Goal: Transaction & Acquisition: Purchase product/service

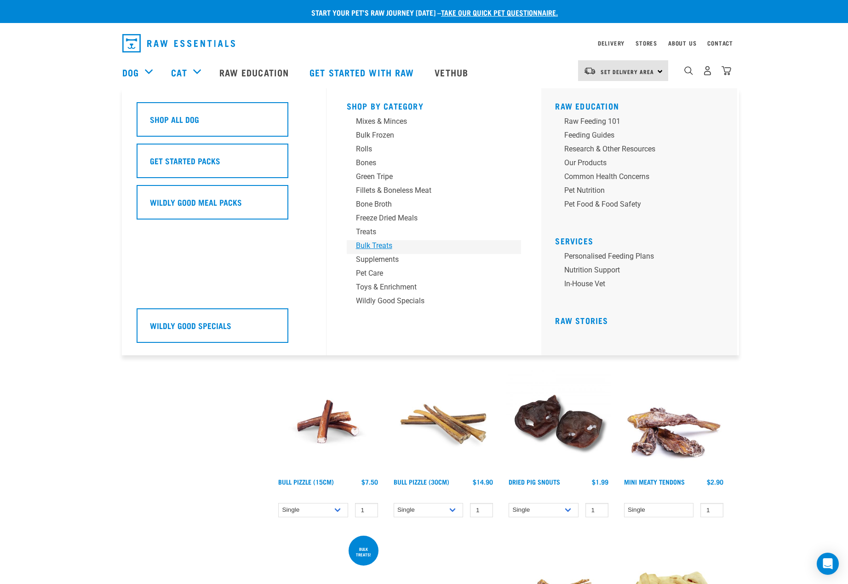
click at [361, 245] on div "Bulk Treats" at bounding box center [428, 245] width 144 height 11
click at [367, 233] on div "Treats" at bounding box center [428, 231] width 144 height 11
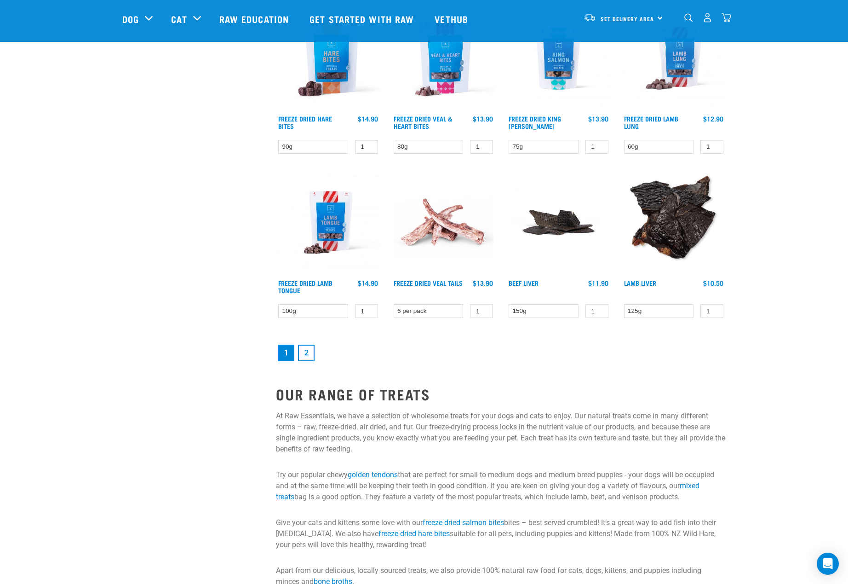
scroll to position [1226, 0]
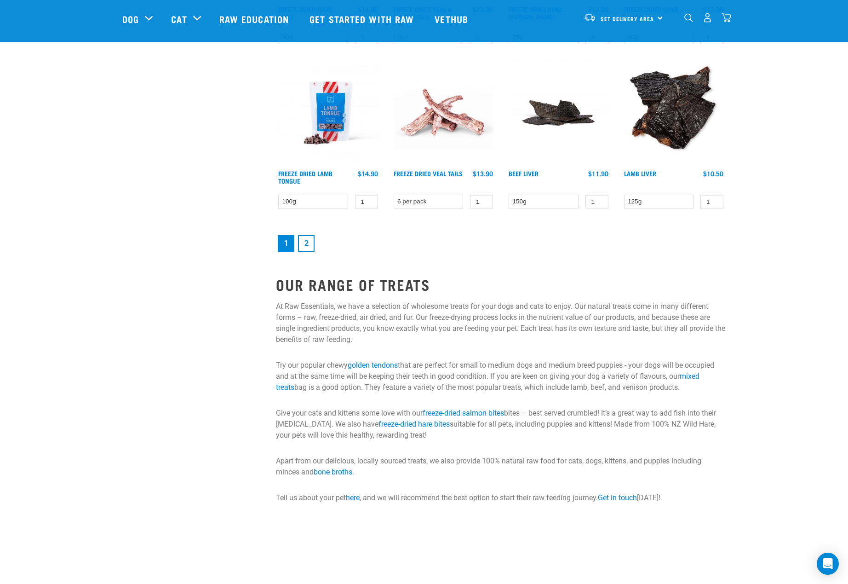
click at [310, 243] on link "2" at bounding box center [306, 243] width 17 height 17
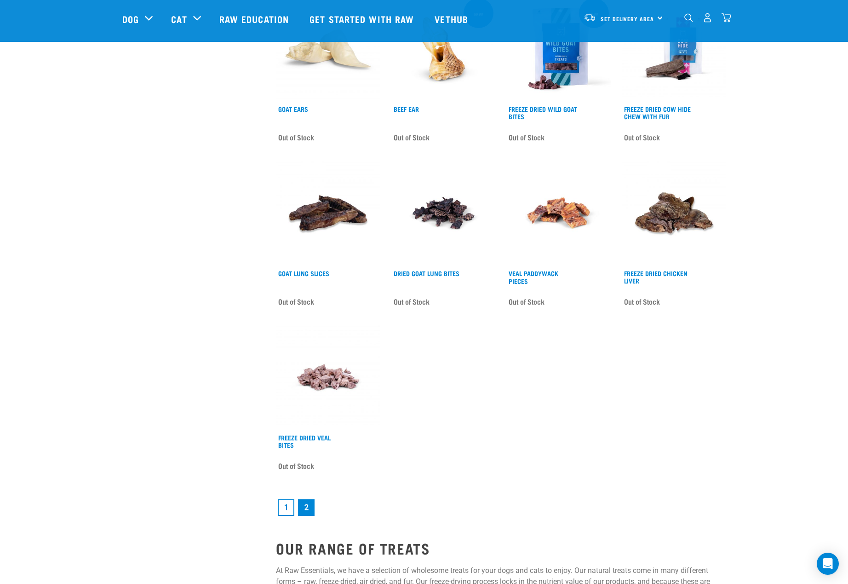
scroll to position [1042, 0]
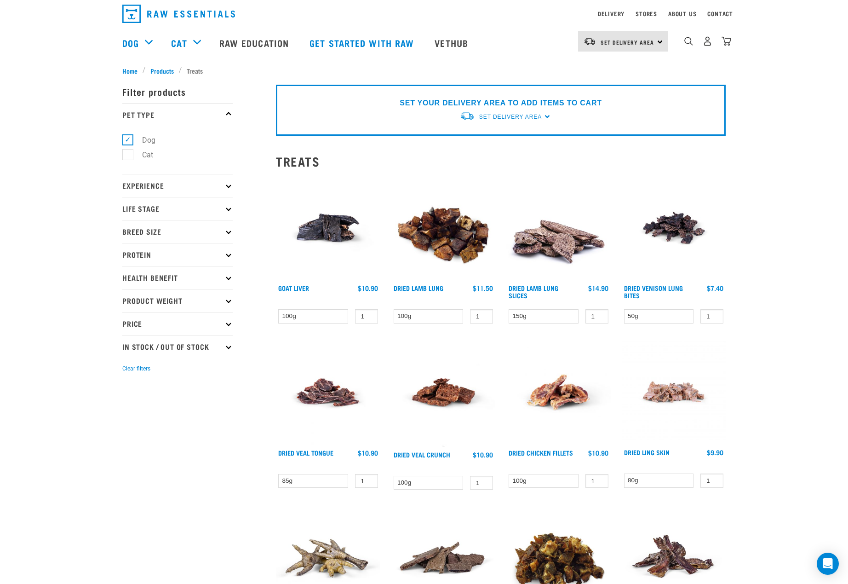
scroll to position [0, 0]
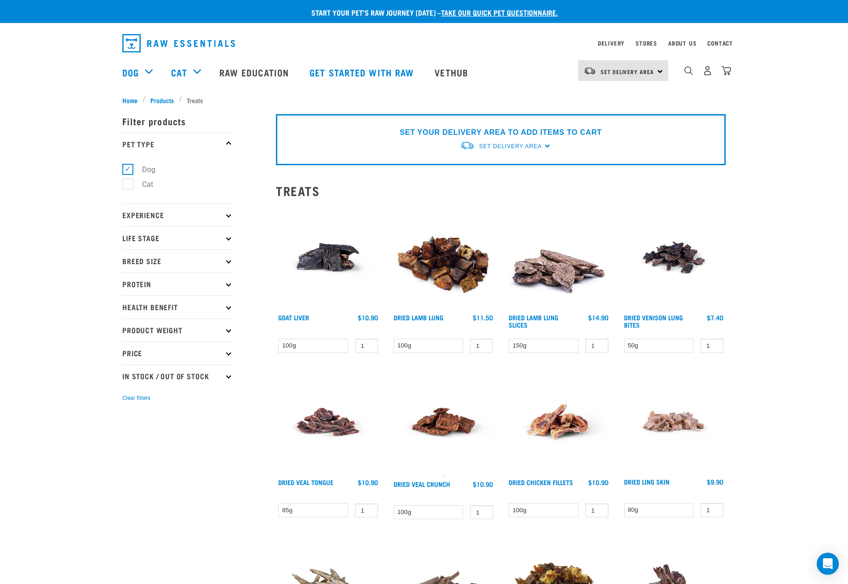
drag, startPoint x: 61, startPoint y: 155, endPoint x: 50, endPoint y: 126, distance: 31.9
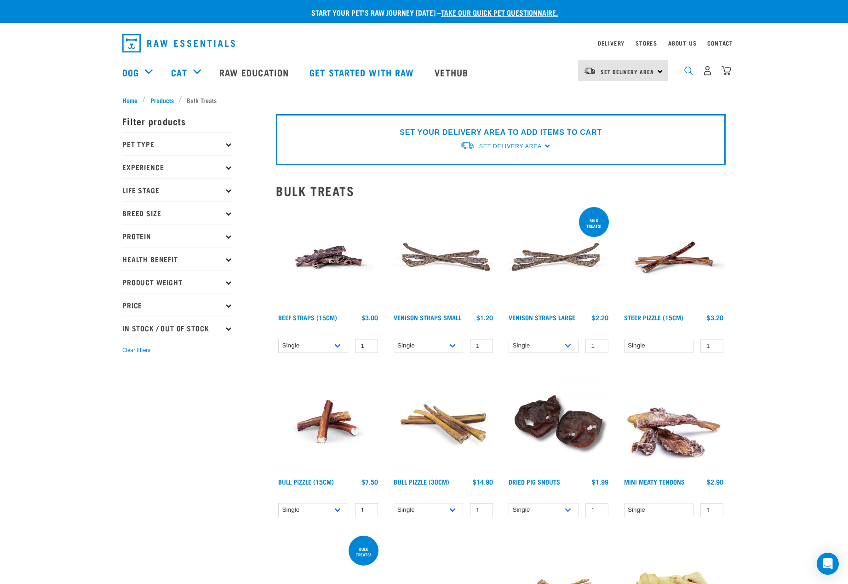
click at [686, 74] on img "dropdown navigation" at bounding box center [688, 70] width 9 height 9
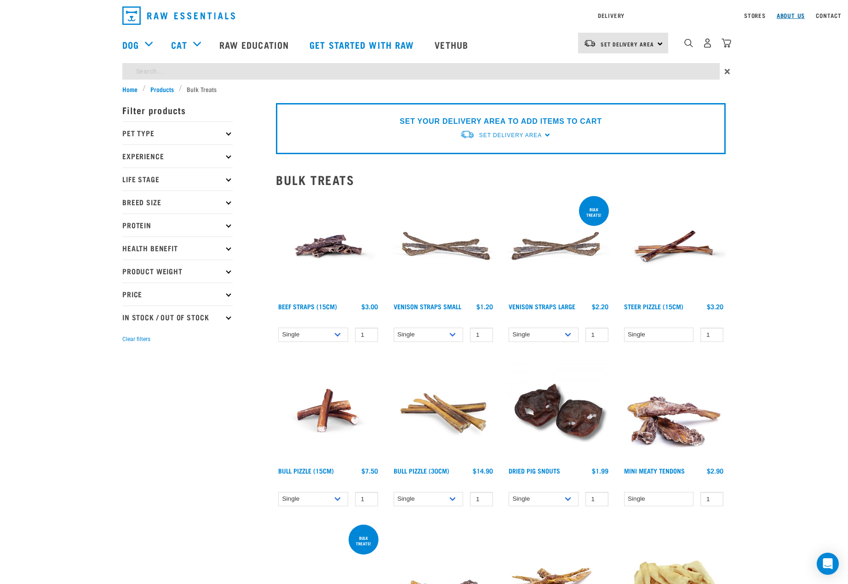
click at [686, 46] on div "Delivery Stores About Us Contact Set Delivery Area" at bounding box center [424, 42] width 848 height 84
type input "mix"
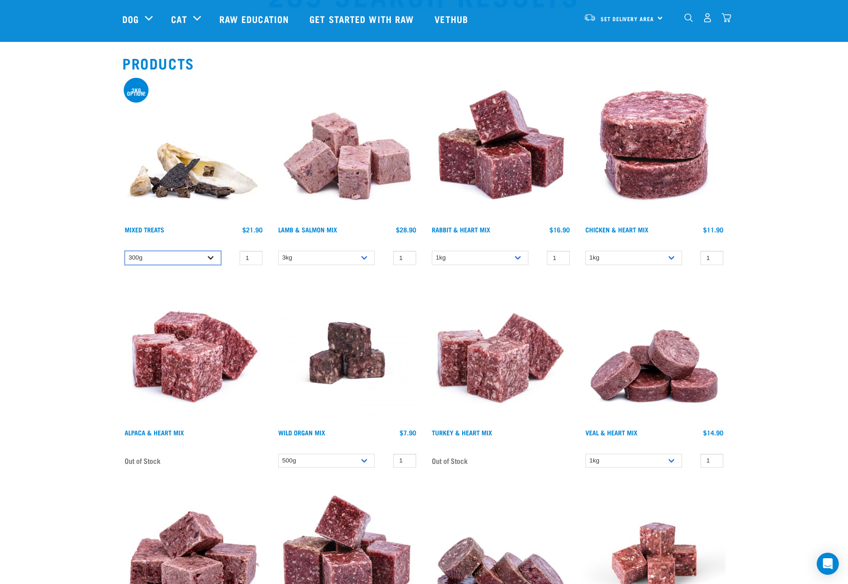
click at [153, 257] on select "300g 2kg" at bounding box center [173, 258] width 97 height 14
select select "277926"
click at [125, 251] on select "300g 2kg" at bounding box center [173, 258] width 97 height 14
click at [147, 230] on link "Mixed Treats" at bounding box center [145, 229] width 40 height 3
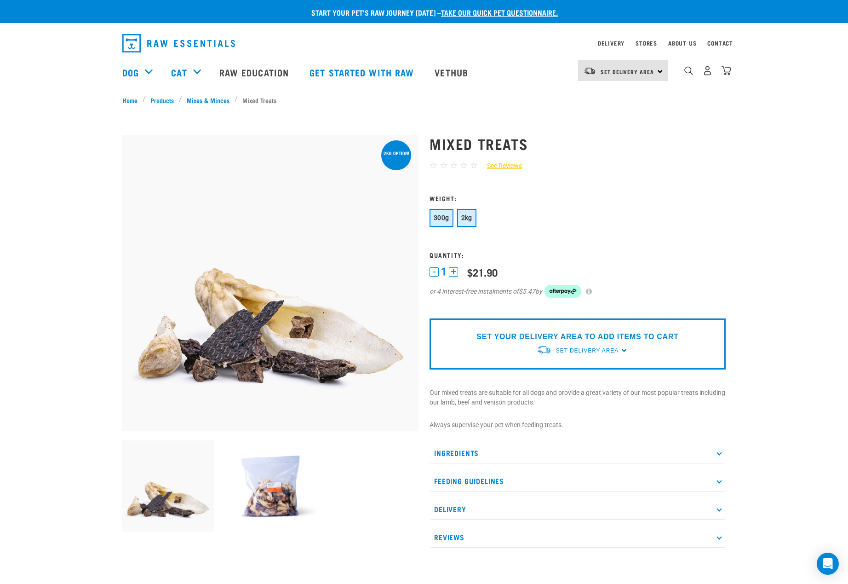
click at [466, 221] on button "2kg" at bounding box center [466, 218] width 19 height 18
click at [466, 219] on span "2kg" at bounding box center [466, 217] width 11 height 7
click at [278, 506] on img at bounding box center [271, 486] width 92 height 92
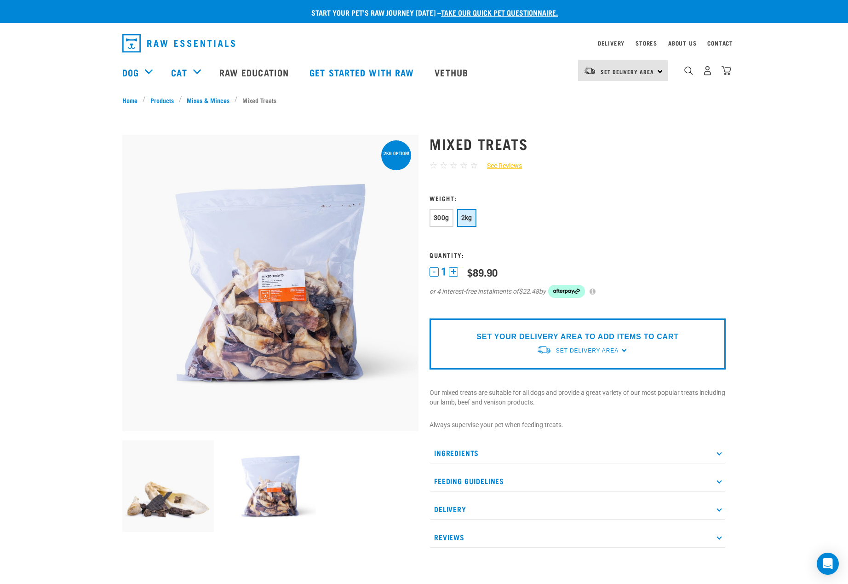
click at [57, 290] on div "Start your pet’s raw journey [DATE] – take our quick pet questionnaire. Deliver…" at bounding box center [424, 380] width 848 height 761
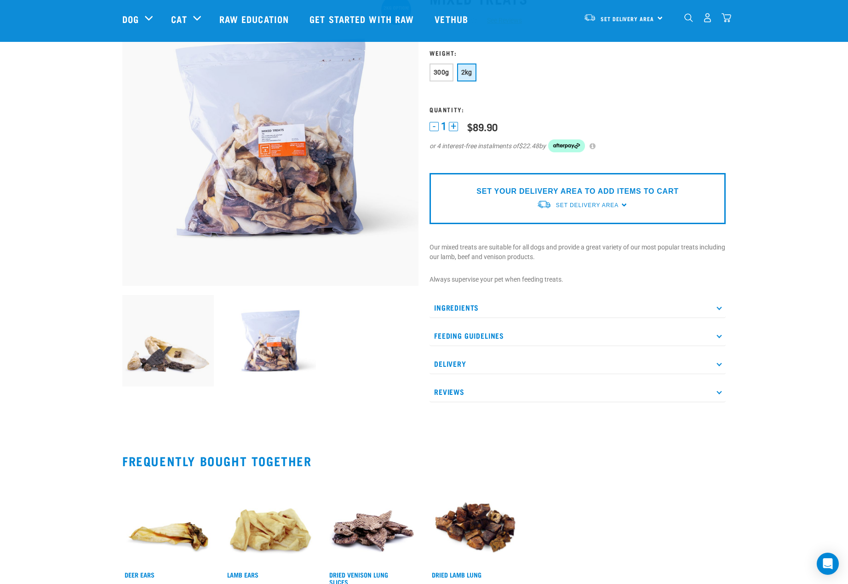
scroll to position [184, 0]
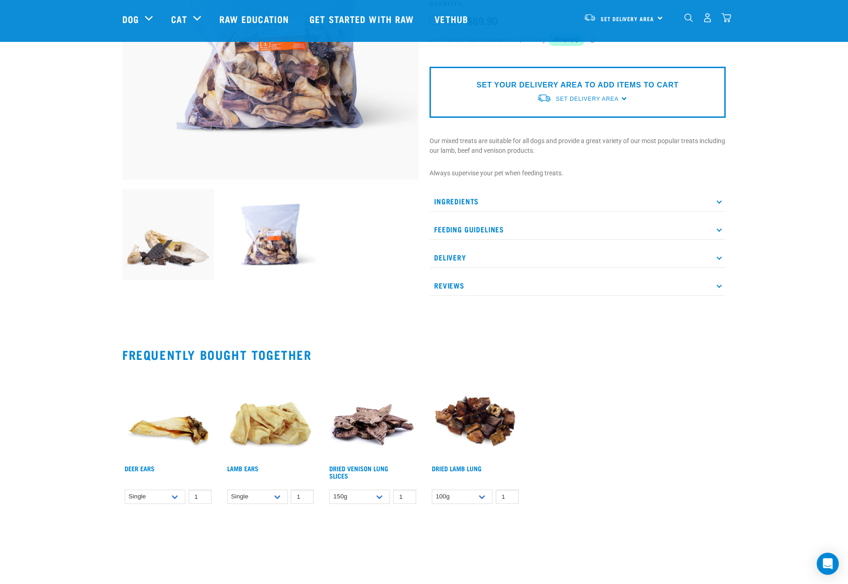
click at [479, 283] on p "Reviews" at bounding box center [578, 285] width 296 height 21
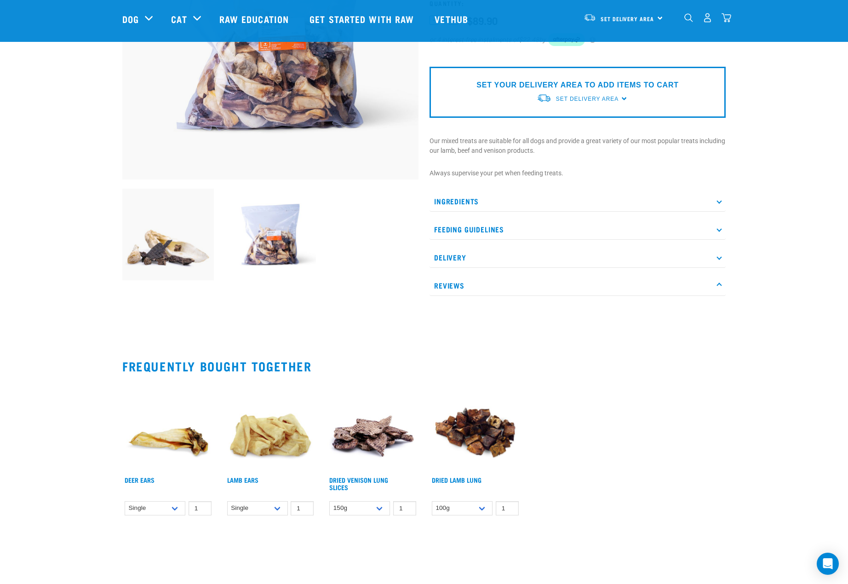
click at [479, 282] on p "Reviews" at bounding box center [578, 285] width 296 height 21
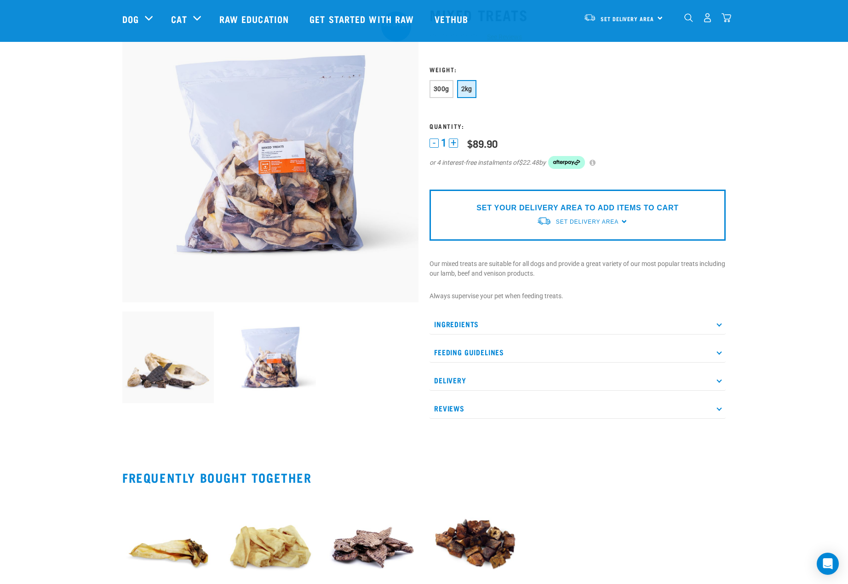
scroll to position [0, 0]
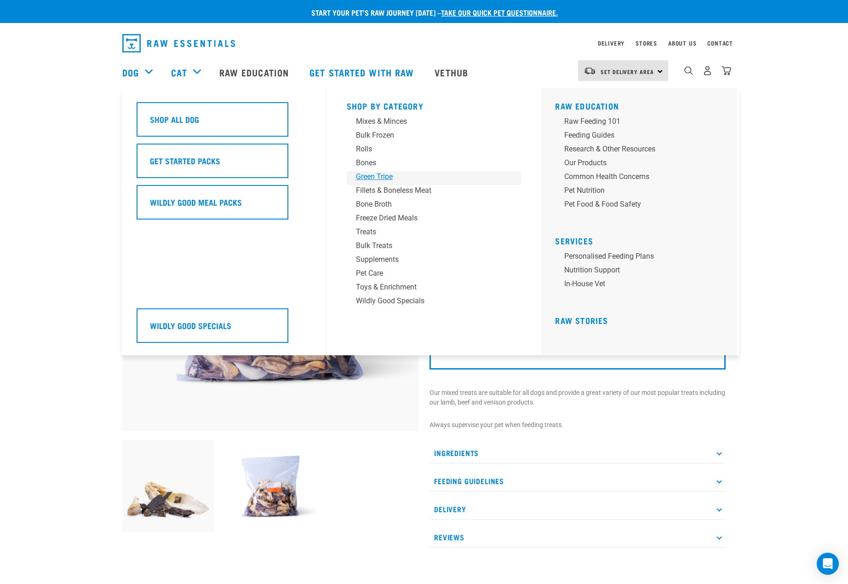
click at [374, 176] on div "Green Tripe" at bounding box center [428, 176] width 144 height 11
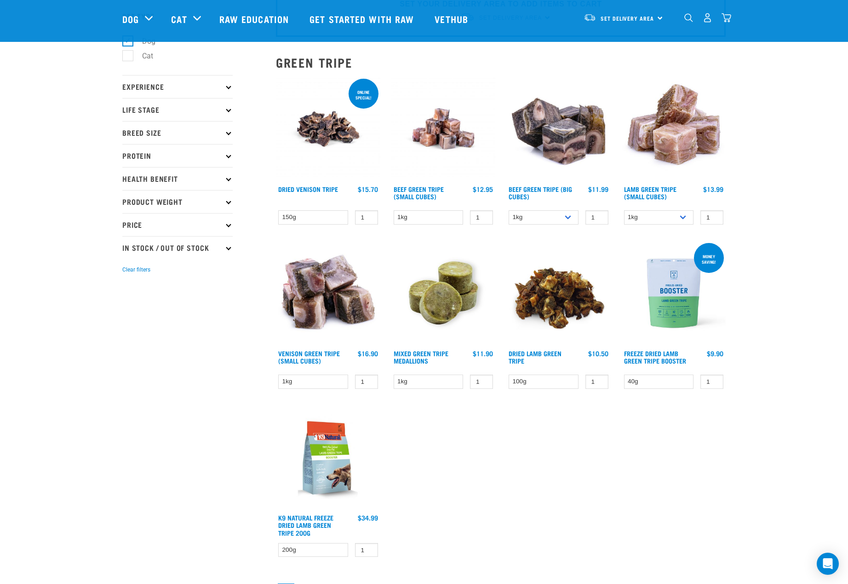
scroll to position [61, 0]
click at [550, 213] on select "1kg 3kg Bulk (10kg)" at bounding box center [544, 217] width 70 height 14
select select "344958"
click at [509, 210] on select "1kg 3kg Bulk (10kg)" at bounding box center [544, 217] width 70 height 14
click at [29, 155] on div "Start your pet’s raw journey [DATE] – take our quick pet questionnaire. Deliver…" at bounding box center [424, 370] width 848 height 863
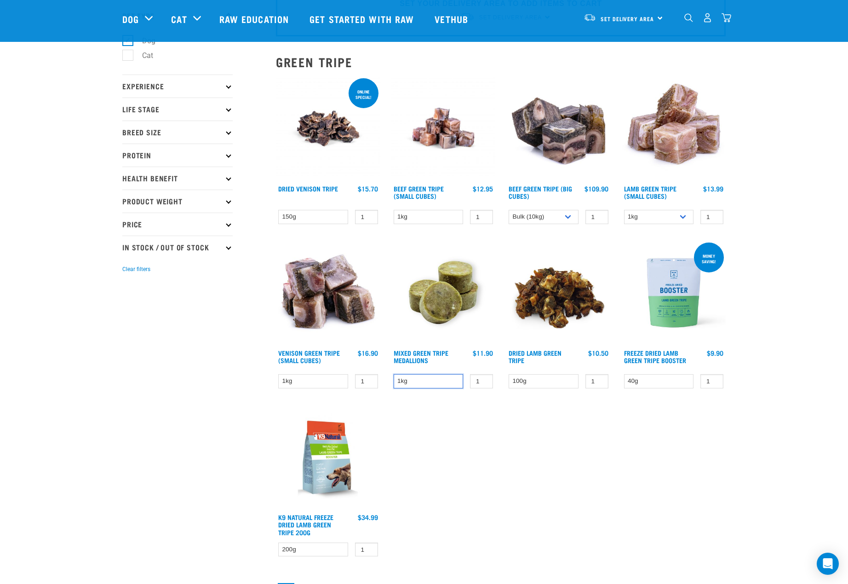
click at [422, 379] on select "1kg" at bounding box center [429, 381] width 70 height 14
click at [322, 214] on select "150g" at bounding box center [313, 217] width 70 height 14
click at [444, 218] on select "1kg" at bounding box center [429, 217] width 70 height 14
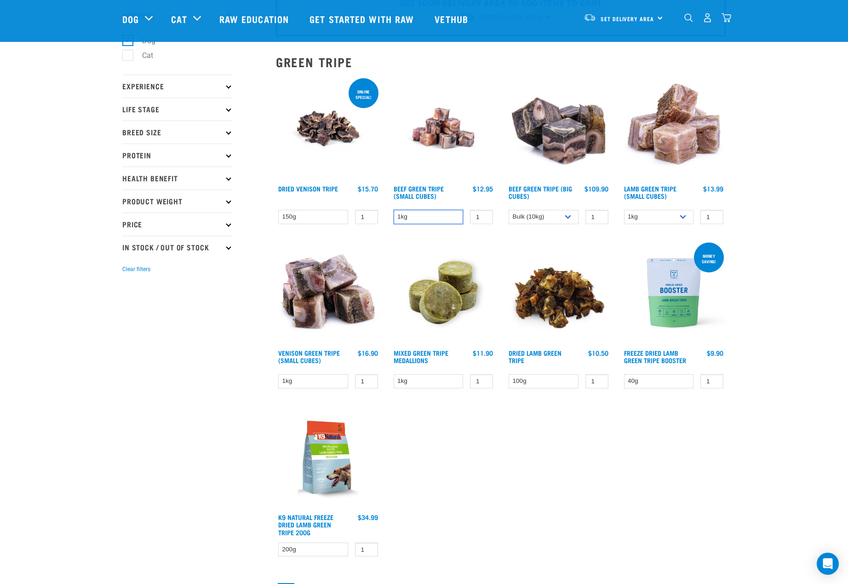
click at [444, 218] on select "1kg" at bounding box center [429, 217] width 70 height 14
click at [532, 213] on select "1kg 3kg Bulk (10kg)" at bounding box center [544, 217] width 70 height 14
click at [432, 214] on select "1kg" at bounding box center [429, 217] width 70 height 14
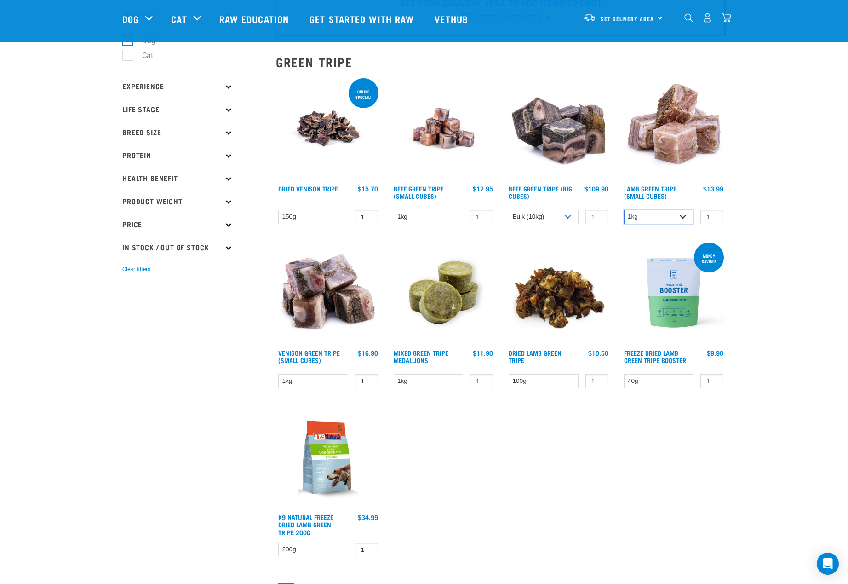
click at [669, 214] on select "1kg 3kg" at bounding box center [659, 217] width 70 height 14
click at [215, 372] on div "× Filter products Pet Type Dog Cat Experience New Raw Feeder Experienced Raw Fe…" at bounding box center [194, 389] width 154 height 837
